Goal: Task Accomplishment & Management: Complete application form

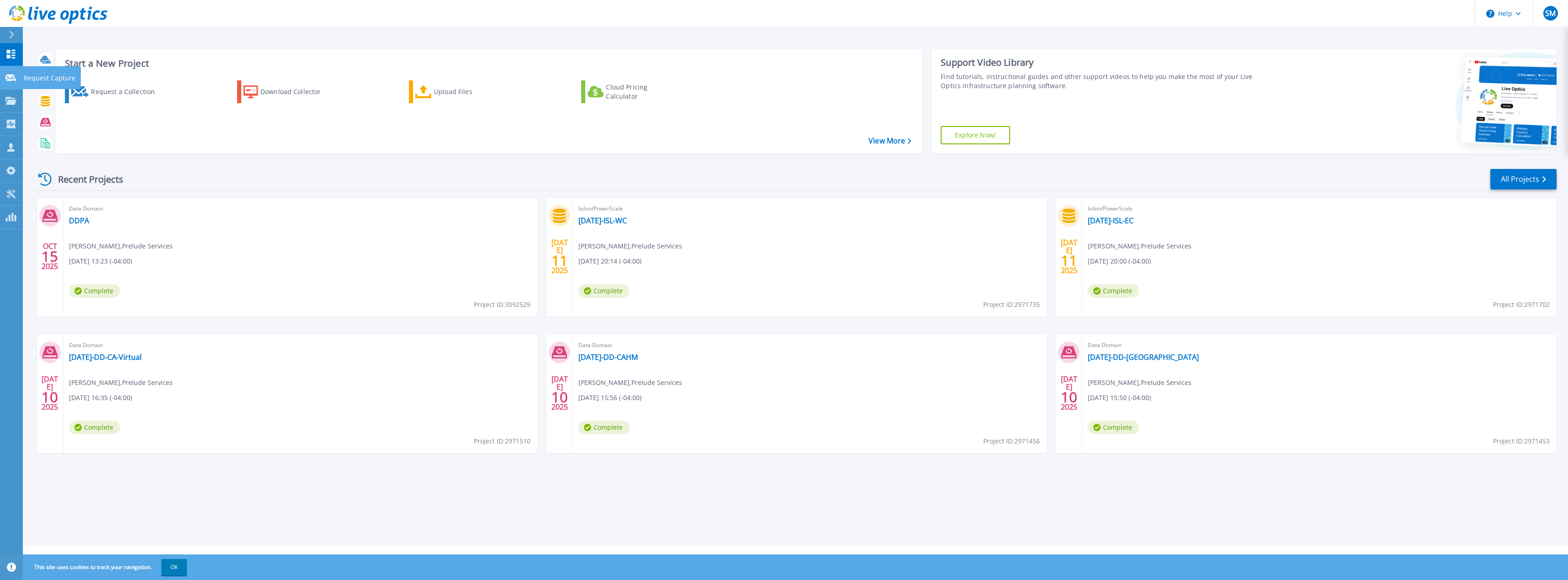
click at [14, 81] on icon at bounding box center [11, 77] width 11 height 7
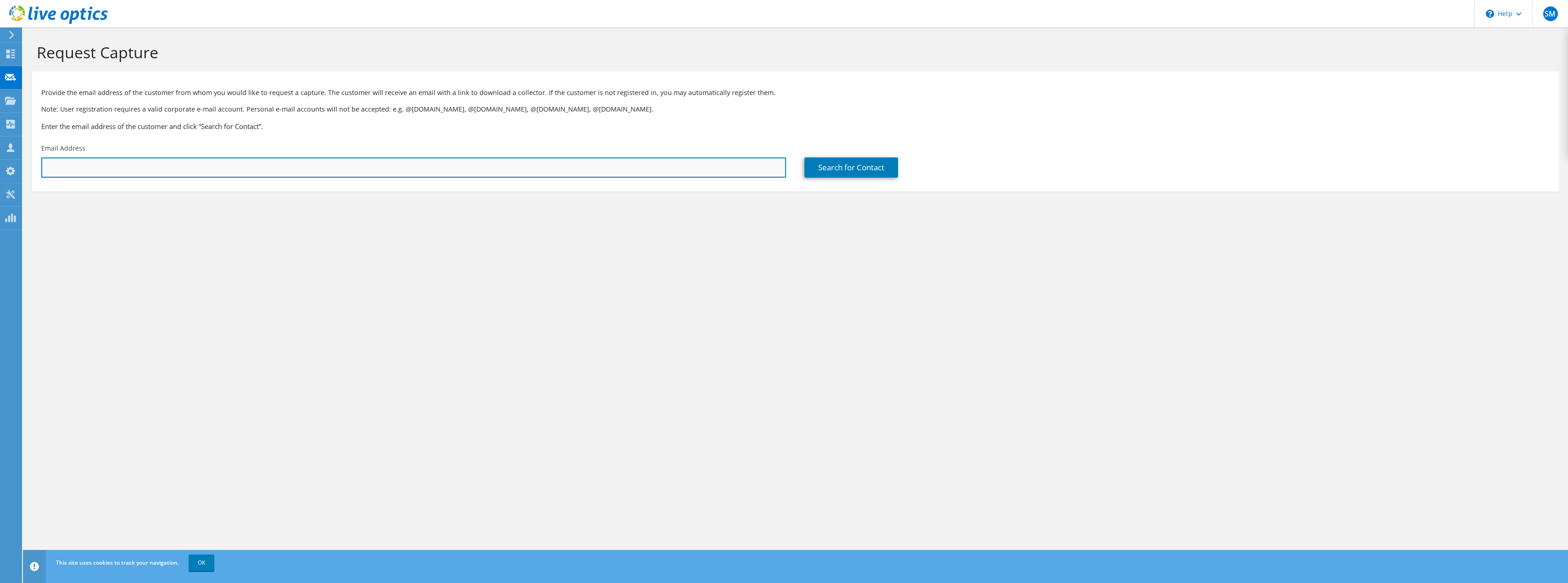
drag, startPoint x: 722, startPoint y: 170, endPoint x: 770, endPoint y: 168, distance: 48.0
click at [723, 171] on input "text" at bounding box center [414, 167] width 745 height 20
click at [572, 168] on input "text" at bounding box center [414, 167] width 745 height 20
paste input "mulsh@preludeservices.com"
type input "mulsh@preludeservices.com"
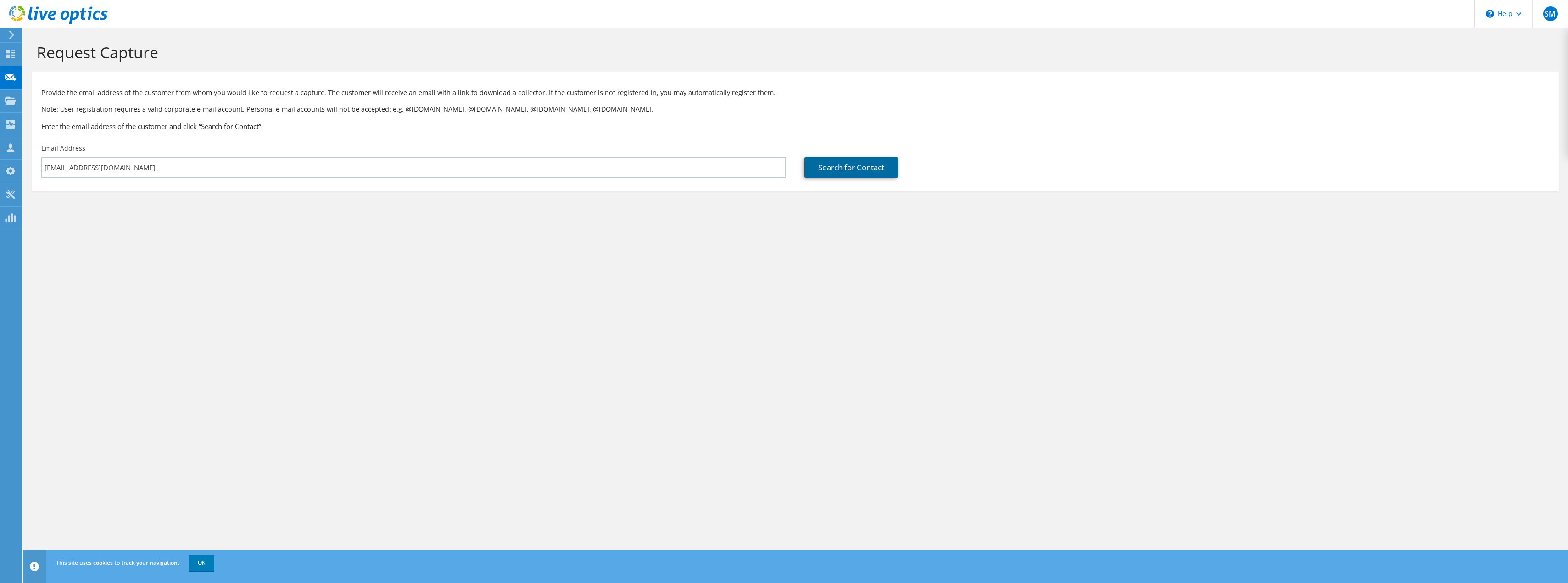
click at [819, 167] on link "Search for Contact" at bounding box center [851, 167] width 94 height 20
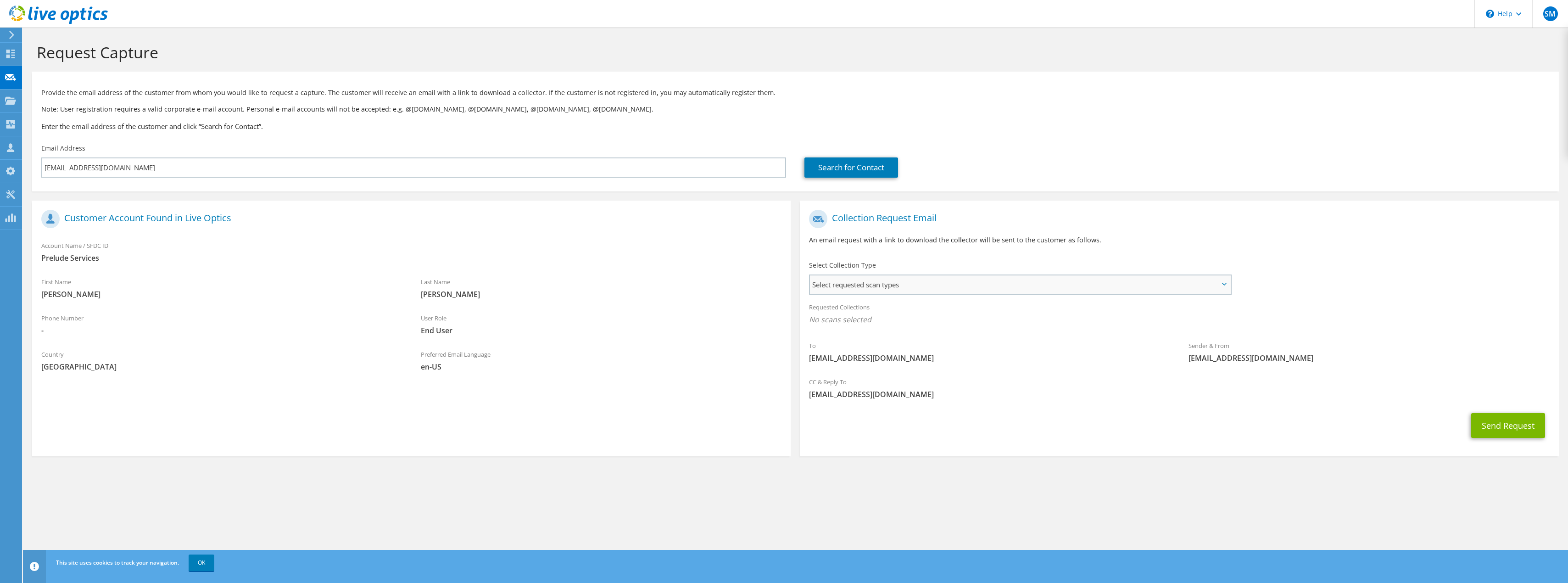
click at [951, 286] on span "Select requested scan types" at bounding box center [1020, 284] width 420 height 18
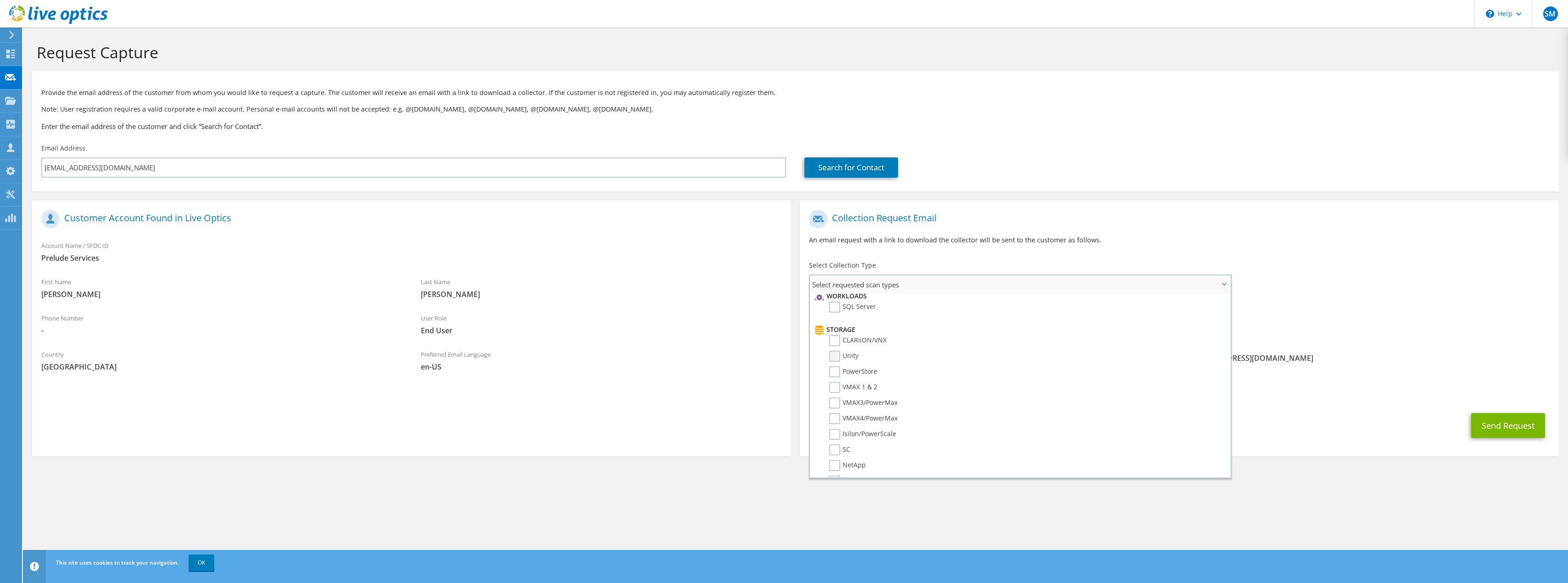
scroll to position [169, 0]
click at [838, 305] on label "CLARiiON/VNX" at bounding box center [858, 305] width 57 height 11
click at [0, 0] on input "CLARiiON/VNX" at bounding box center [0, 0] width 0 height 0
click at [836, 318] on label "Unity" at bounding box center [844, 320] width 29 height 11
click at [0, 0] on input "Unity" at bounding box center [0, 0] width 0 height 0
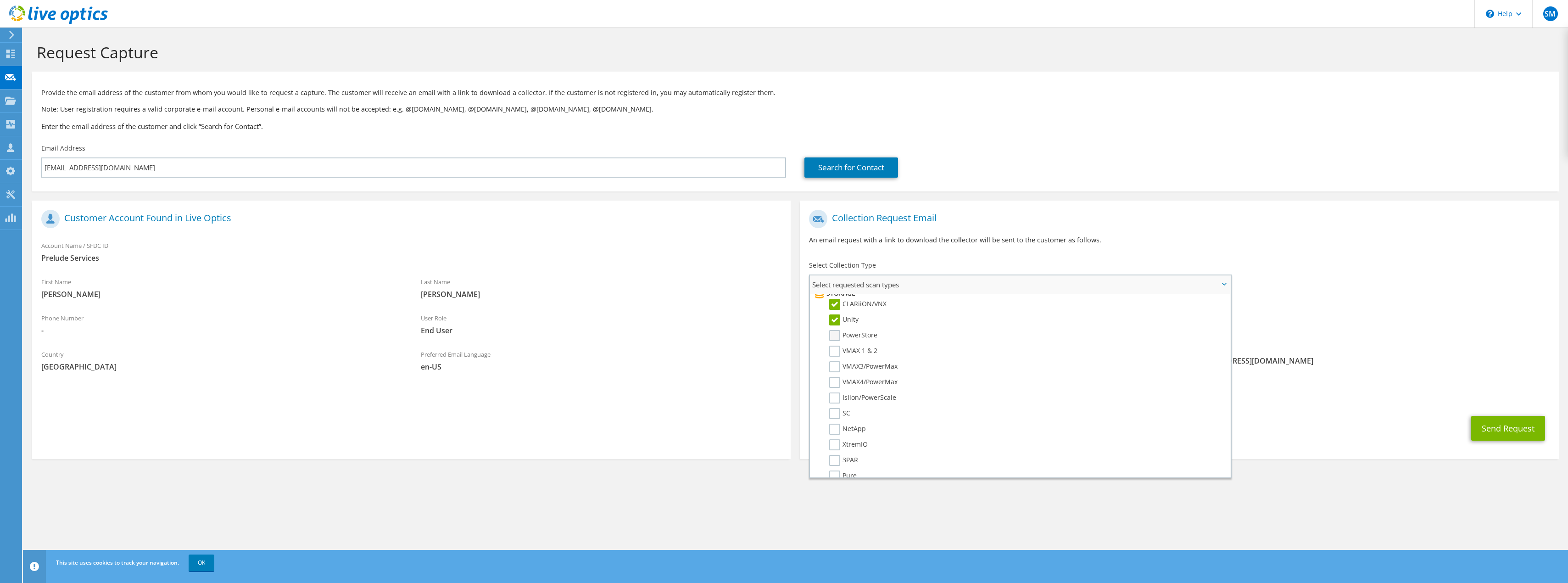
click at [834, 338] on label "PowerStore" at bounding box center [853, 336] width 48 height 11
click at [0, 0] on input "PowerStore" at bounding box center [0, 0] width 0 height 0
click at [838, 397] on label "Isilon/PowerScale" at bounding box center [863, 398] width 67 height 11
click at [0, 0] on input "Isilon/PowerScale" at bounding box center [0, 0] width 0 height 0
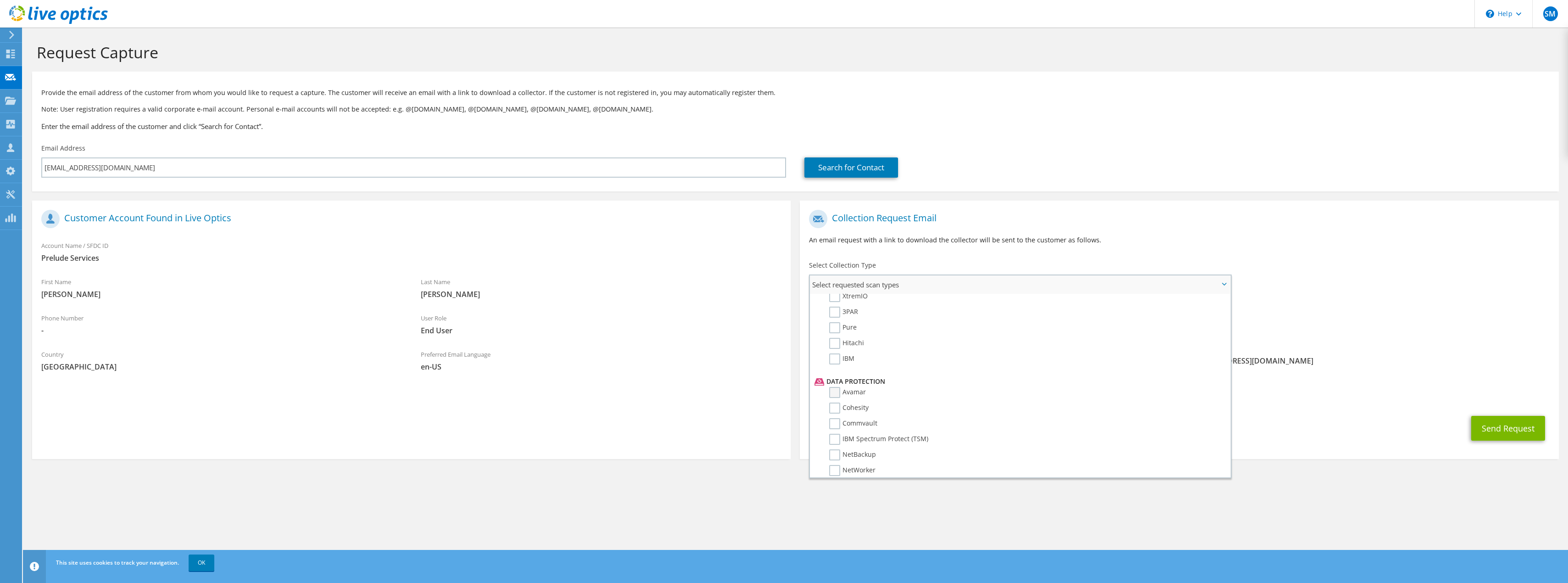
click at [839, 392] on label "Avamar" at bounding box center [847, 393] width 37 height 11
click at [0, 0] on input "Avamar" at bounding box center [0, 0] width 0 height 0
click at [837, 417] on label "Data Domain" at bounding box center [855, 414] width 53 height 11
click at [0, 0] on input "Data Domain" at bounding box center [0, 0] width 0 height 0
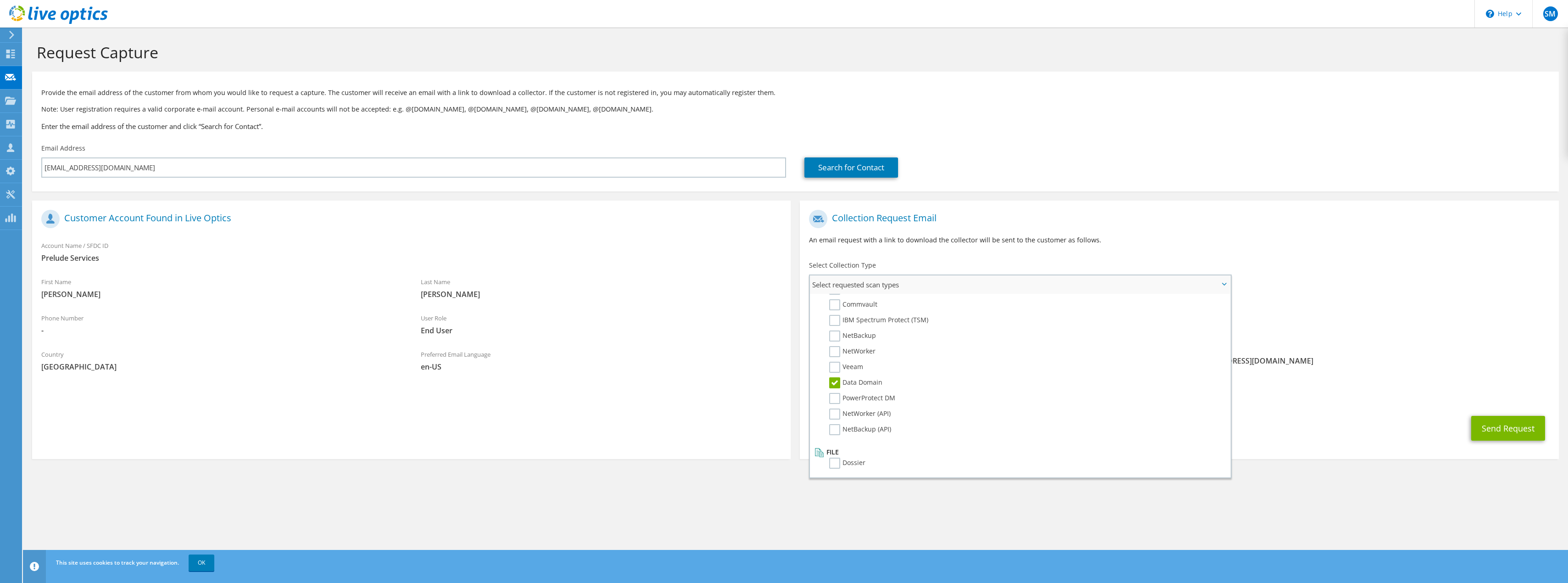
scroll to position [437, 0]
click at [1343, 509] on div "Request Capture Provide the email address of the customer from whom you would l…" at bounding box center [795, 305] width 1545 height 555
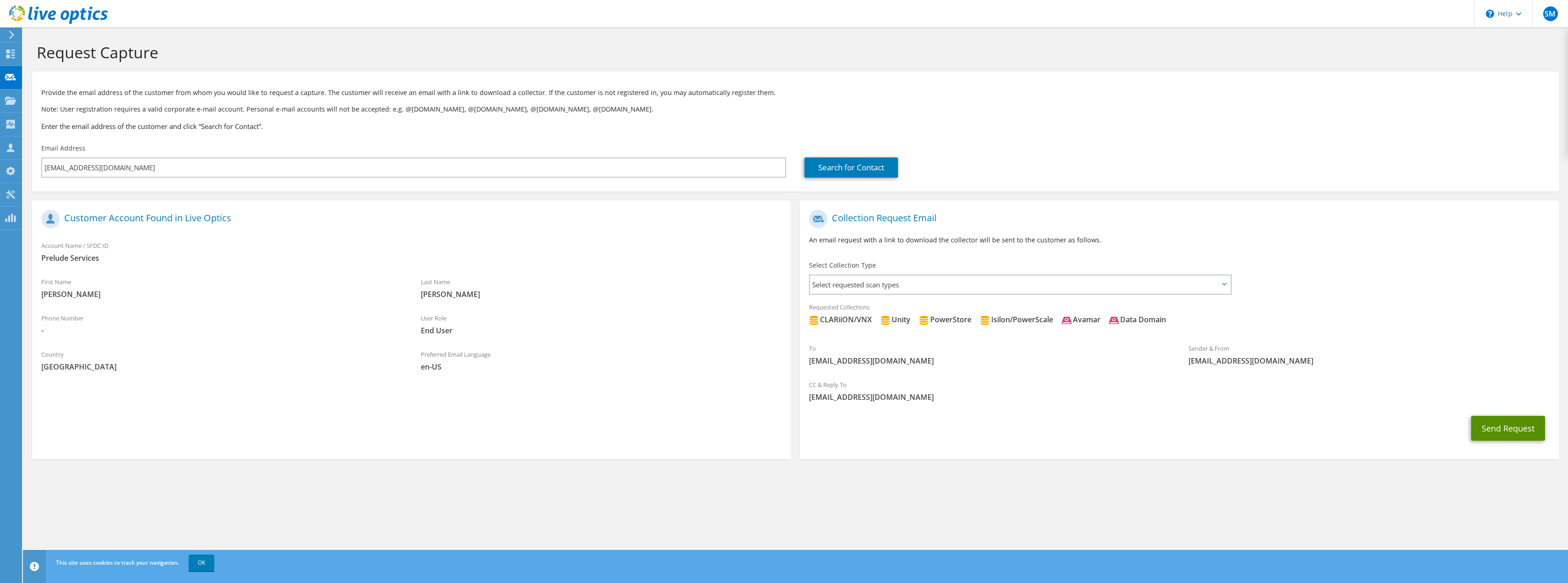
click at [1500, 429] on button "Send Request" at bounding box center [1507, 428] width 74 height 25
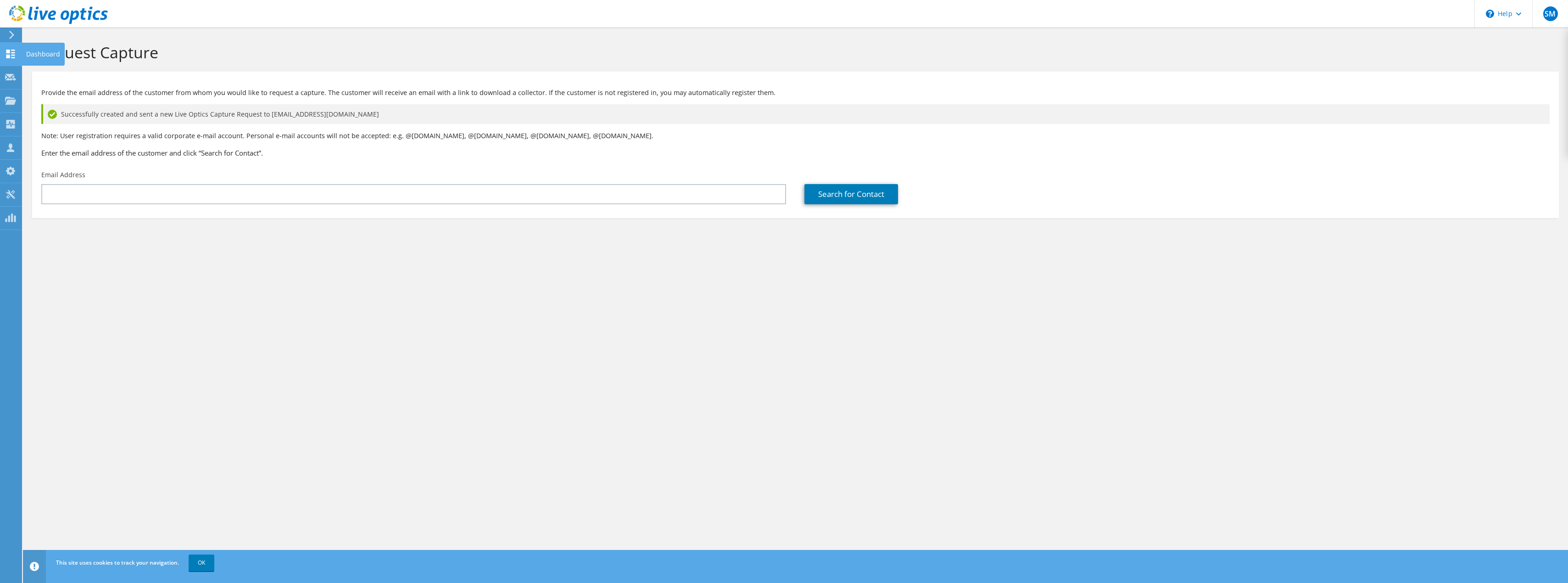
click at [10, 54] on use at bounding box center [11, 54] width 9 height 9
click at [8, 104] on use at bounding box center [10, 100] width 11 height 8
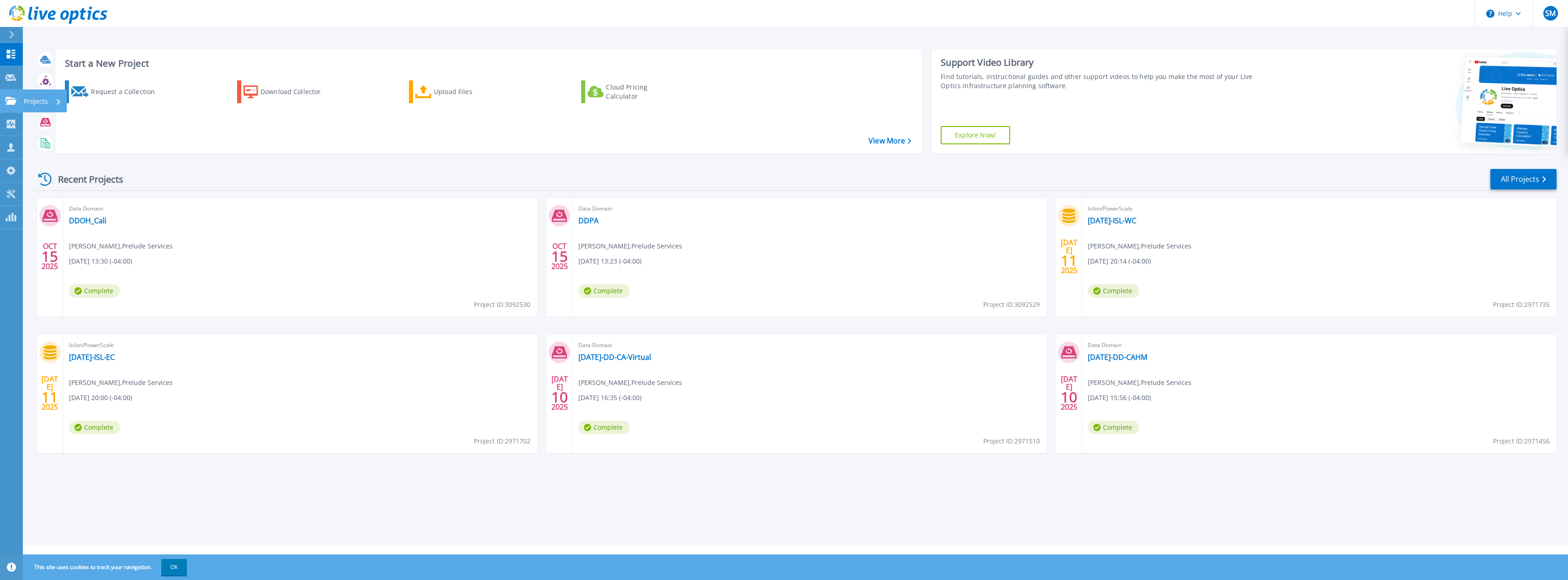
click at [16, 100] on icon at bounding box center [11, 100] width 11 height 8
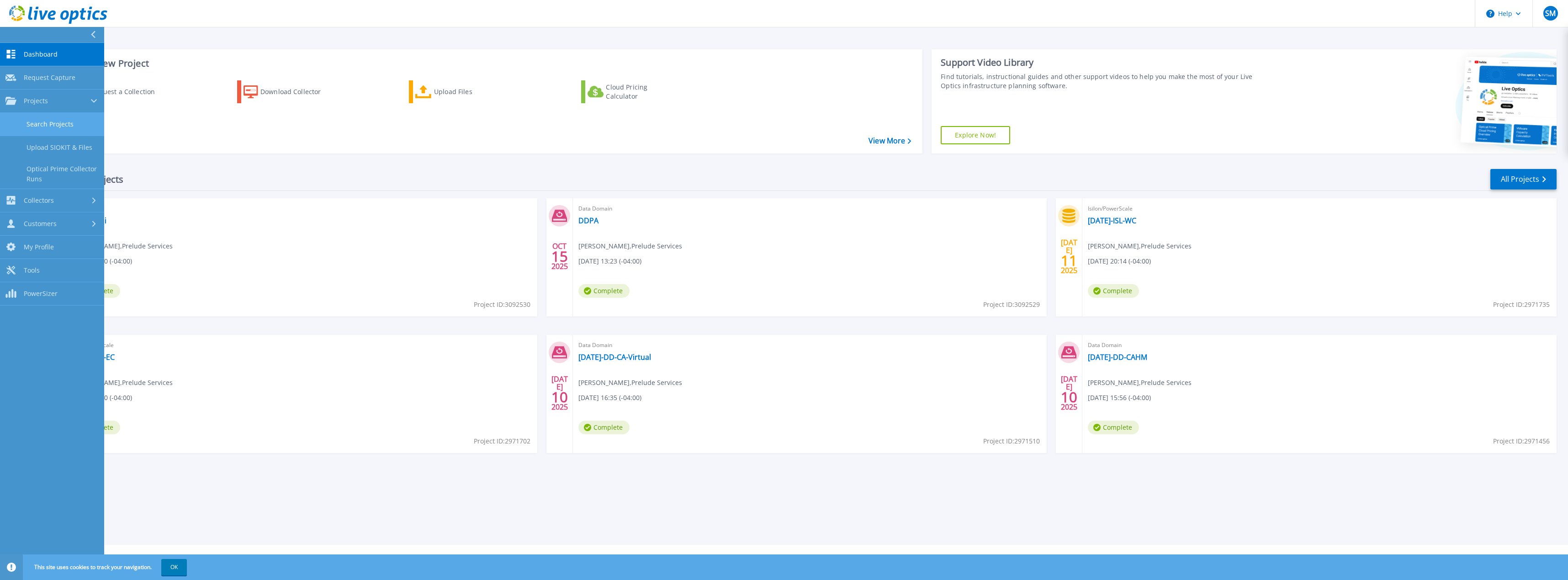
click at [60, 122] on link "Search Projects" at bounding box center [52, 124] width 104 height 23
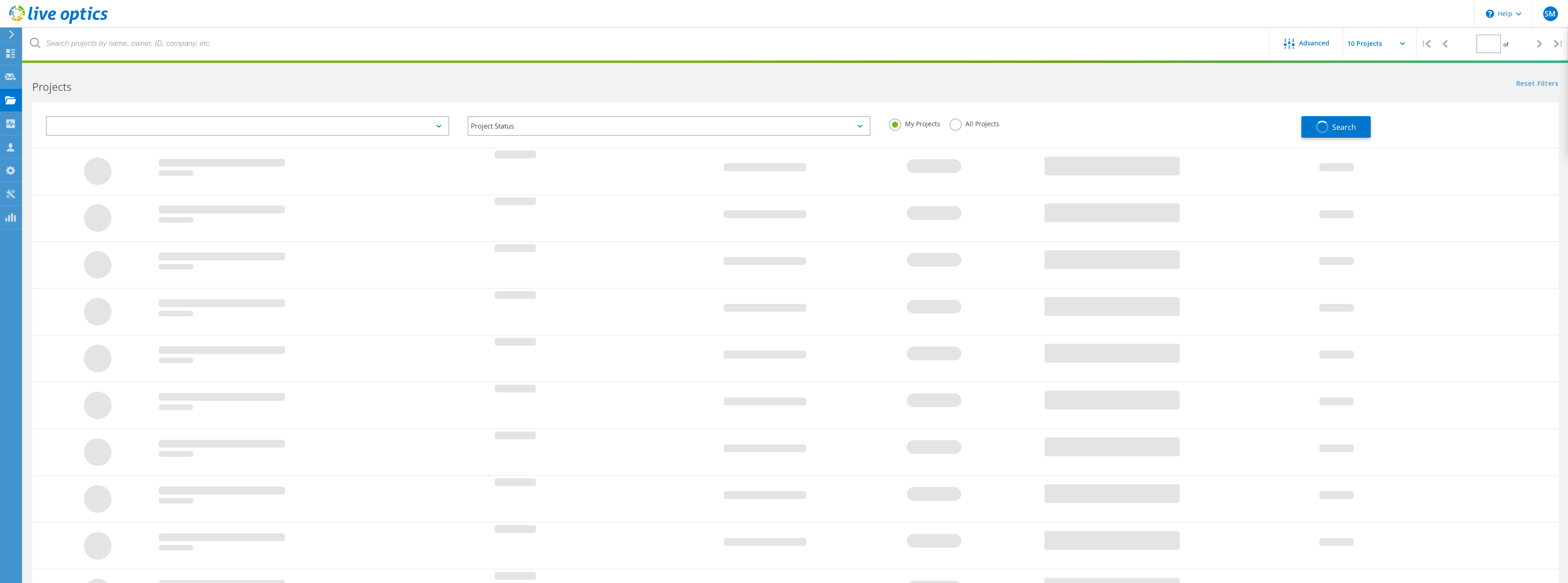
type input "1"
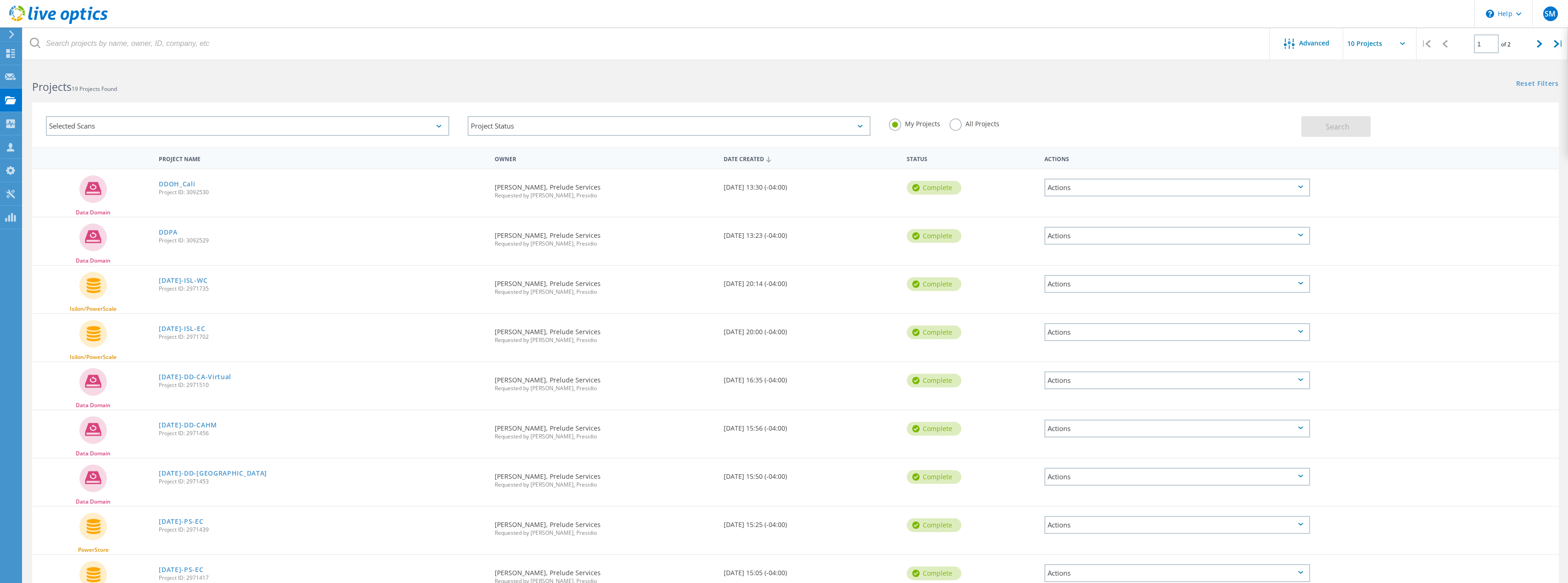
click at [478, 67] on div "Projects 19 Projects Found" at bounding box center [409, 79] width 772 height 24
